Goal: Task Accomplishment & Management: Manage account settings

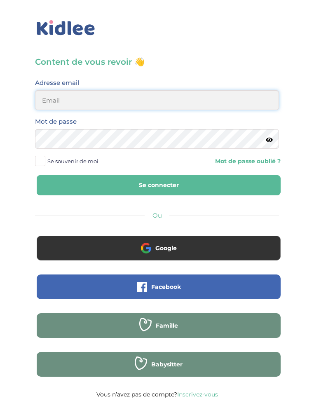
click at [142, 93] on input "email" at bounding box center [157, 100] width 244 height 20
type input "ffna.laetitia@gmail.com"
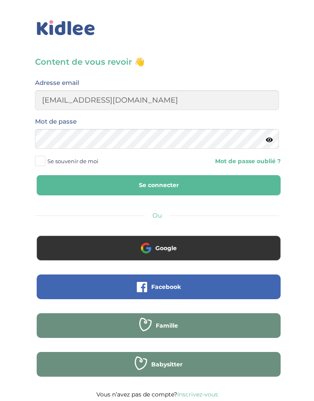
click at [75, 185] on button "Se connecter" at bounding box center [159, 185] width 244 height 20
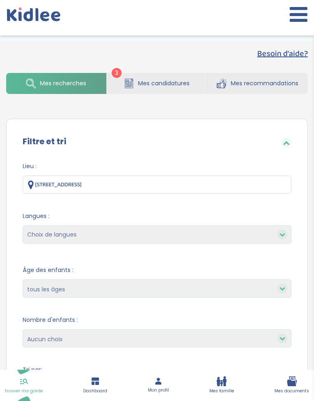
click at [152, 81] on span "Mes candidatures" at bounding box center [163, 83] width 51 height 9
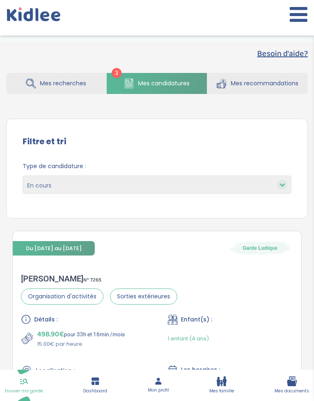
select select "declined"
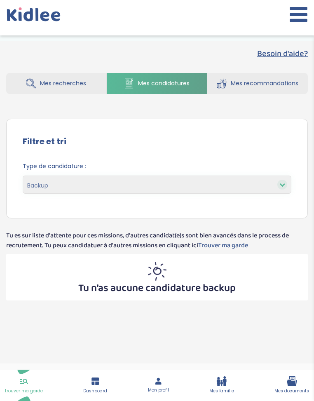
select select "accepted"
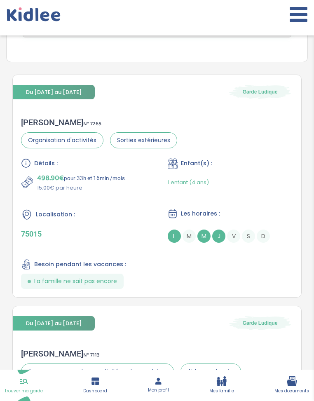
scroll to position [189, 0]
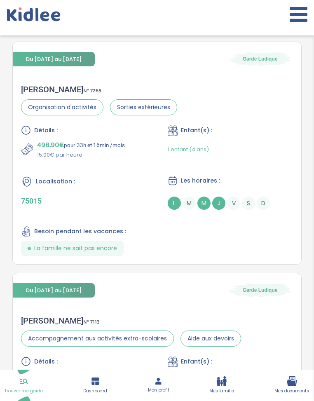
click at [299, 7] on icon at bounding box center [299, 14] width 18 height 21
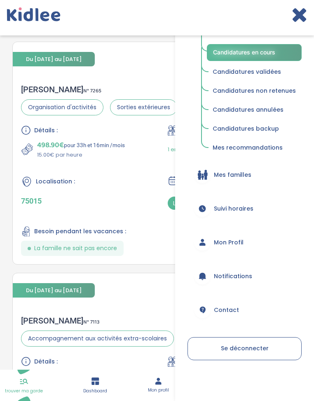
scroll to position [88, 0]
click at [215, 241] on link "Mon Profil" at bounding box center [244, 243] width 114 height 30
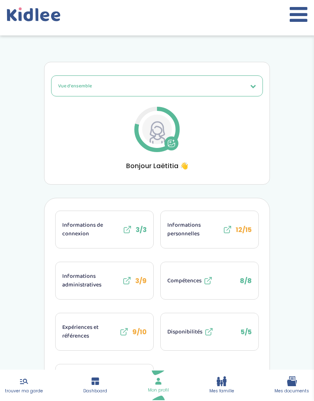
click at [161, 91] on button "Vue d'ensemble" at bounding box center [157, 85] width 212 height 21
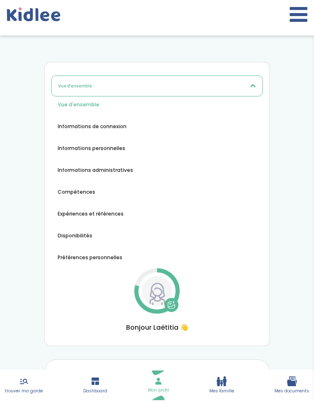
click at [83, 301] on div "Vue d'ensemble Vue d'ensemble Informations de connexion Informations personnell…" at bounding box center [157, 203] width 212 height 257
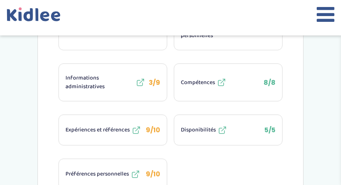
scroll to position [365, 0]
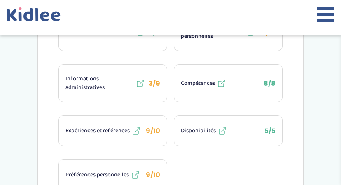
click at [158, 133] on span "9/10" at bounding box center [153, 130] width 14 height 9
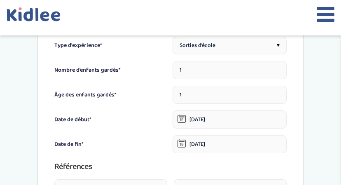
scroll to position [246, 0]
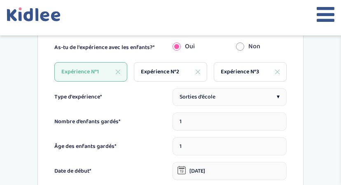
click at [152, 71] on span "Expérience N°2" at bounding box center [160, 72] width 38 height 9
type input "2"
type input "3"
type input "01-01-2021"
type input "01-05-2022"
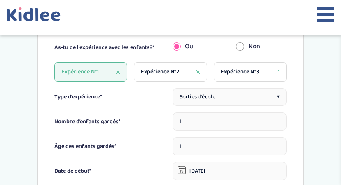
type textarea "null"
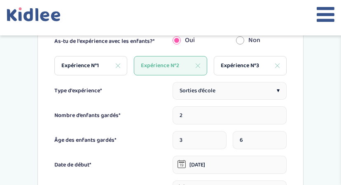
scroll to position [250, 0]
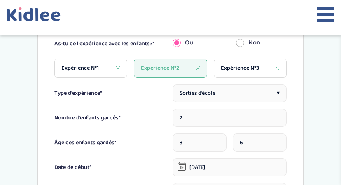
click at [250, 63] on div "Expérience N°3" at bounding box center [250, 67] width 73 height 19
type input "12"
type input "11-07-2025"
type input "24-07-2025"
type input "UCPA"
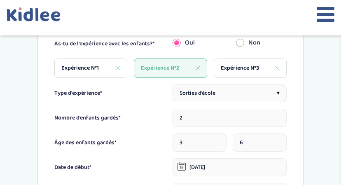
type input "convocationstransport@ucpa.asso.fr"
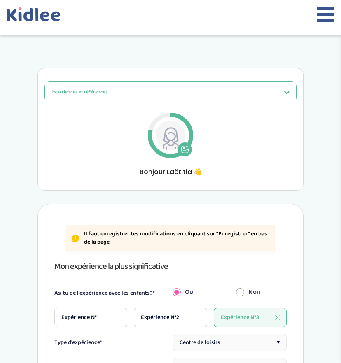
scroll to position [0, 0]
click at [328, 16] on icon at bounding box center [326, 14] width 18 height 21
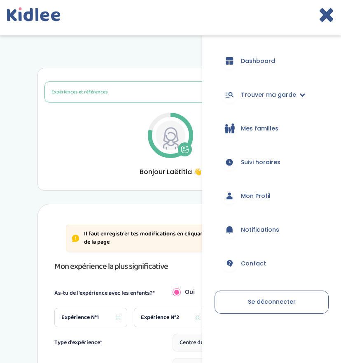
click at [248, 162] on span "Suivi horaires" at bounding box center [261, 162] width 40 height 9
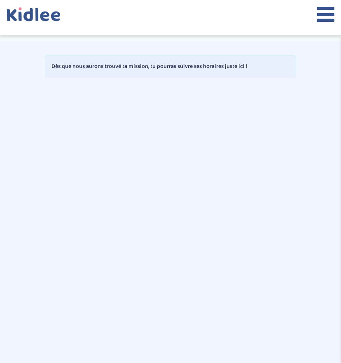
click at [327, 20] on icon at bounding box center [326, 14] width 18 height 21
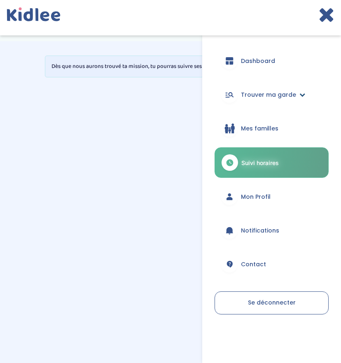
click at [257, 96] on span "Trouver ma garde" at bounding box center [268, 95] width 55 height 9
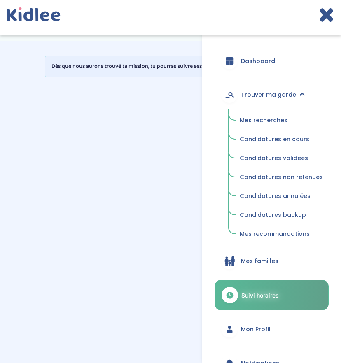
click at [257, 125] on link "Mes recherches" at bounding box center [281, 121] width 95 height 16
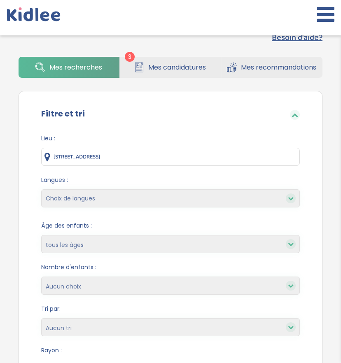
scroll to position [33, 0]
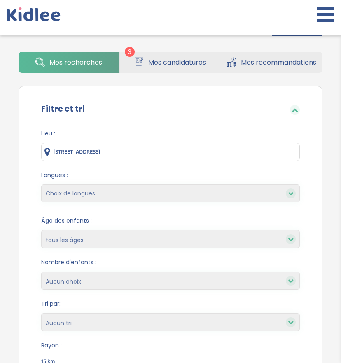
select select "12"
select select
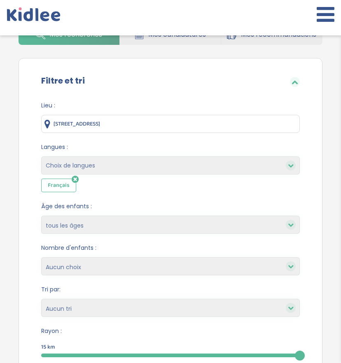
scroll to position [64, 0]
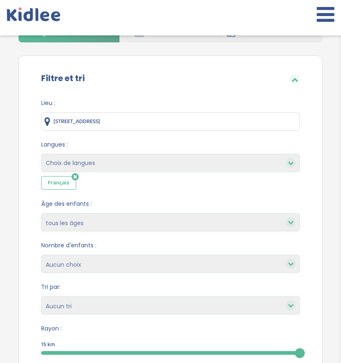
click at [134, 154] on div "Langues : Choix de langues Allemand Anglais Arabe Espagnol Grec Russe Français …" at bounding box center [170, 164] width 259 height 49
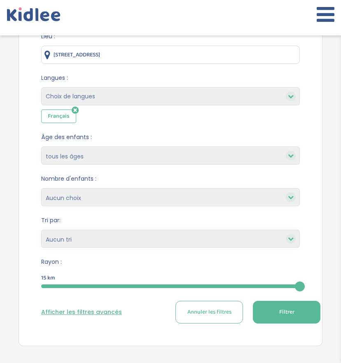
scroll to position [142, 0]
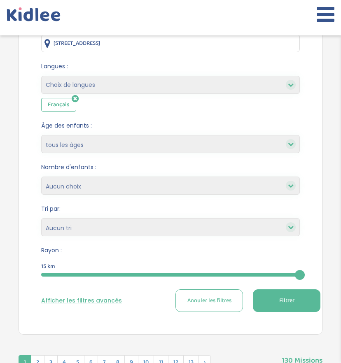
select select "hours_asc"
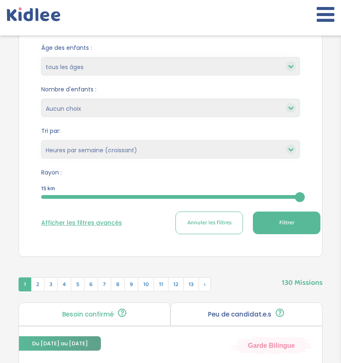
scroll to position [241, 0]
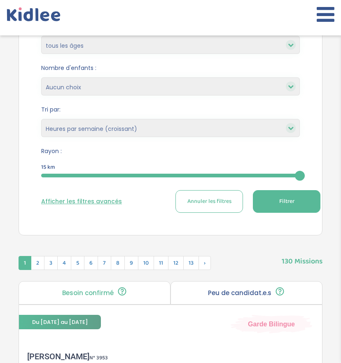
click at [285, 195] on button "Filtrer" at bounding box center [287, 201] width 68 height 23
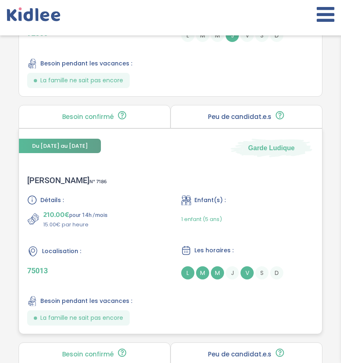
scroll to position [705, 0]
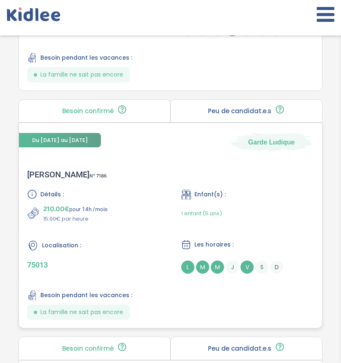
click at [114, 296] on span "Besoin pendant les vacances :" at bounding box center [86, 295] width 92 height 9
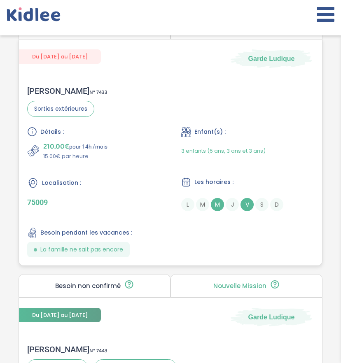
scroll to position [1523, 0]
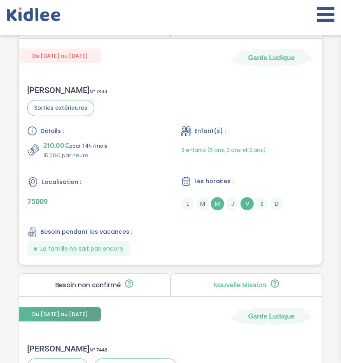
click at [98, 252] on span "La famille ne sait pas encore" at bounding box center [81, 249] width 83 height 9
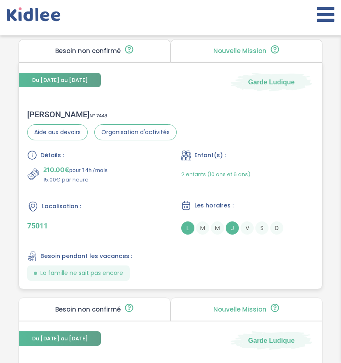
scroll to position [1760, 0]
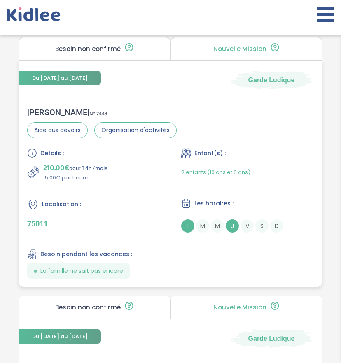
click at [122, 270] on span "La famille ne sait pas encore" at bounding box center [81, 271] width 83 height 9
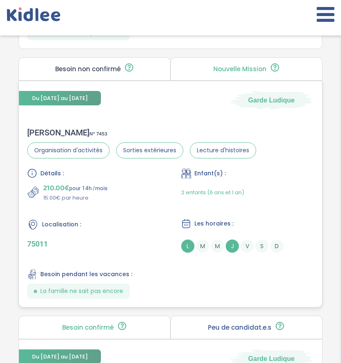
scroll to position [1990, 0]
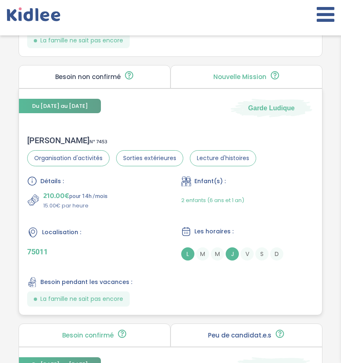
click at [128, 133] on div "Céline A . N° 7453 Organisation d'activités Sorties extérieures Lecture d'histo…" at bounding box center [170, 221] width 303 height 188
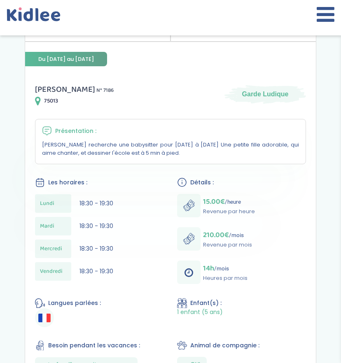
scroll to position [117, 0]
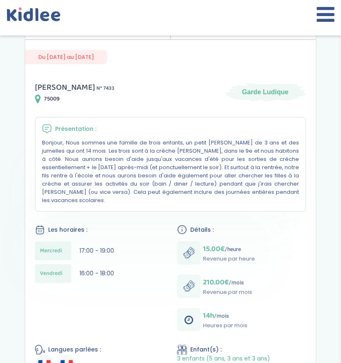
scroll to position [115, 0]
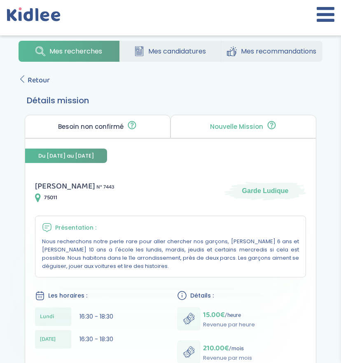
scroll to position [28, 0]
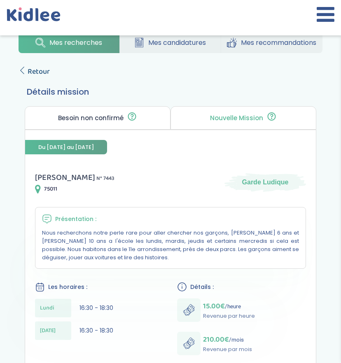
click at [25, 74] on link "Retour" at bounding box center [34, 72] width 31 height 12
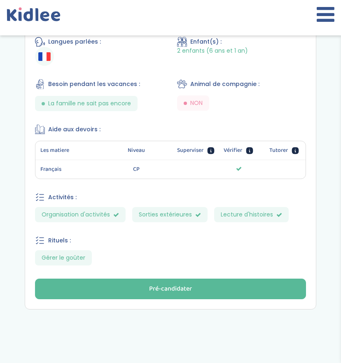
scroll to position [424, 0]
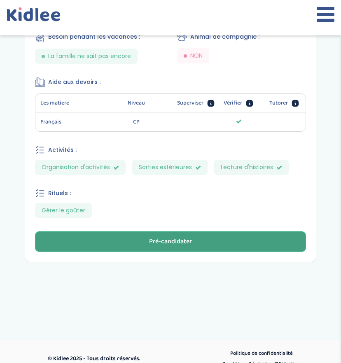
click at [127, 231] on button "Pré-candidater" at bounding box center [170, 241] width 271 height 21
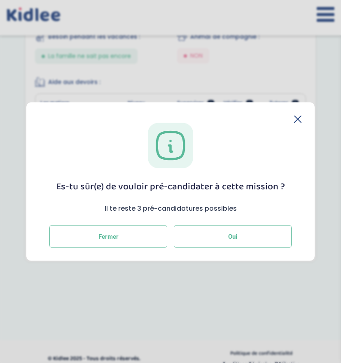
click at [240, 242] on button "Oui" at bounding box center [233, 236] width 118 height 22
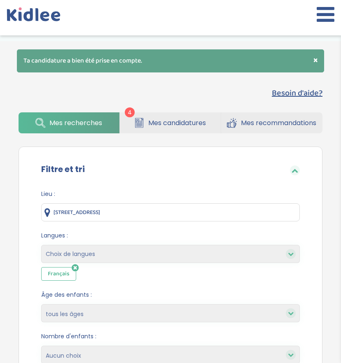
select select "hours_asc"
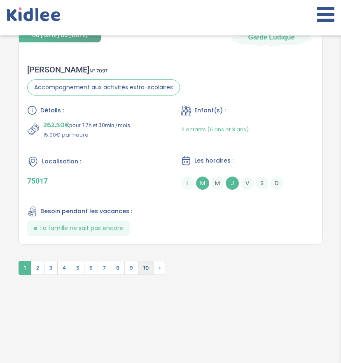
scroll to position [2855, 0]
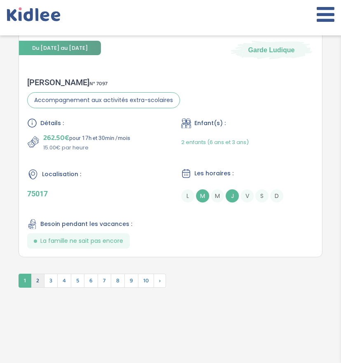
click at [35, 284] on span "2" at bounding box center [38, 281] width 14 height 14
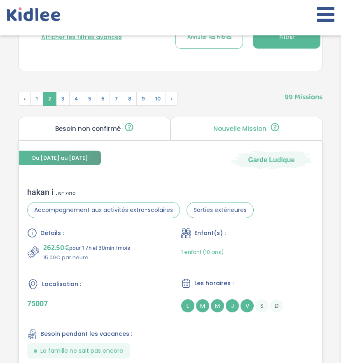
scroll to position [434, 0]
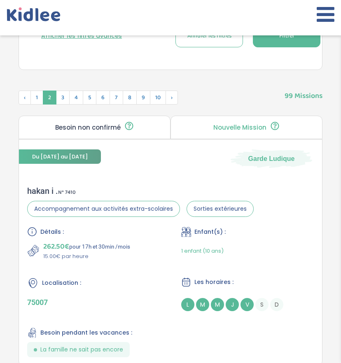
click at [323, 23] on icon at bounding box center [326, 14] width 18 height 21
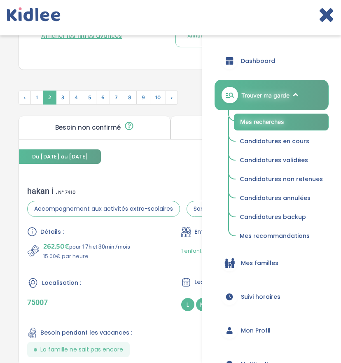
click at [262, 330] on span "Mon Profil" at bounding box center [256, 331] width 30 height 9
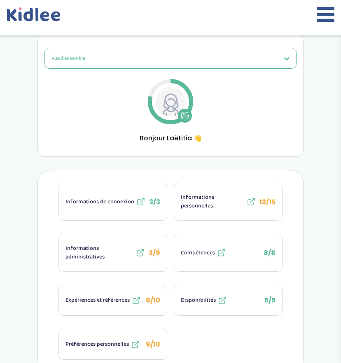
scroll to position [37, 0]
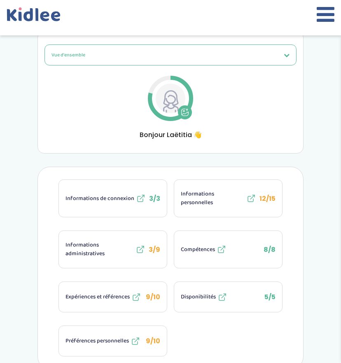
click at [141, 249] on icon at bounding box center [141, 250] width 10 height 10
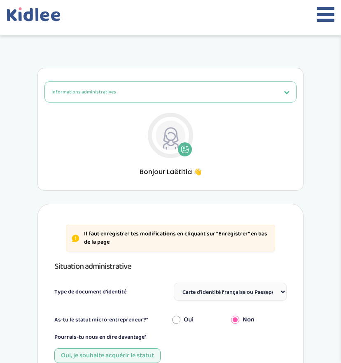
select select "Carte d'identité française ou Passeport français daté de moins de 5 ans"
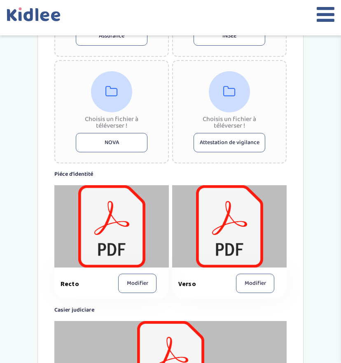
scroll to position [489, 0]
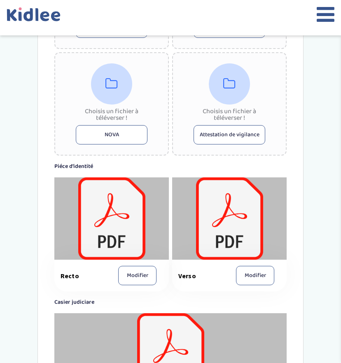
click at [139, 279] on button "Modifier" at bounding box center [137, 275] width 38 height 19
click at [147, 272] on button "Modifier" at bounding box center [137, 275] width 38 height 19
click at [137, 204] on div at bounding box center [111, 219] width 114 height 82
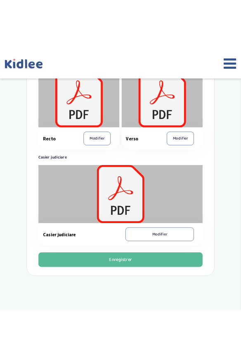
scroll to position [657, 0]
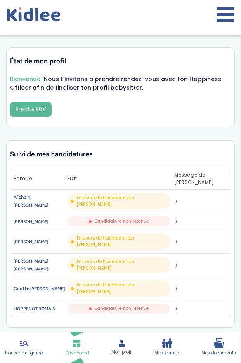
click at [157, 217] on div "Candidature non retenue" at bounding box center [119, 222] width 103 height 10
click at [24, 107] on button "Prendre RDV" at bounding box center [31, 109] width 42 height 15
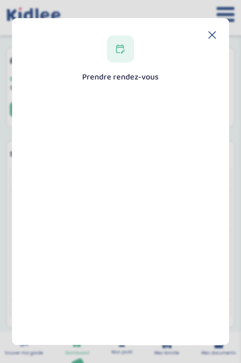
click at [208, 37] on icon at bounding box center [211, 34] width 7 height 7
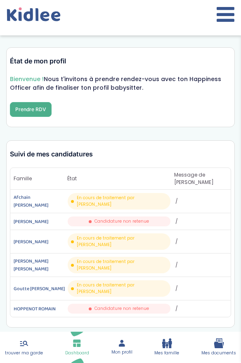
click at [20, 110] on button "Prendre RDV" at bounding box center [31, 109] width 42 height 15
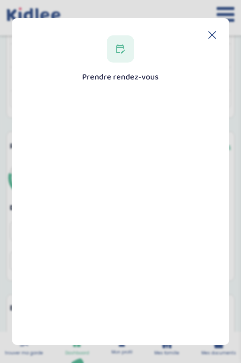
click at [210, 33] on icon at bounding box center [211, 34] width 7 height 7
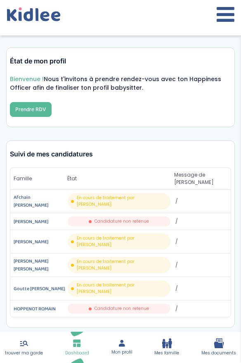
click at [218, 18] on icon at bounding box center [225, 14] width 18 height 21
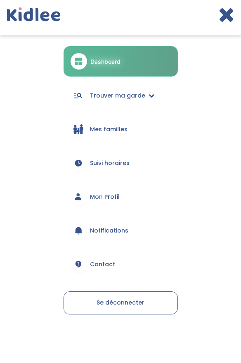
click at [115, 65] on link "Dashboard" at bounding box center [120, 61] width 114 height 30
